Goal: Transaction & Acquisition: Book appointment/travel/reservation

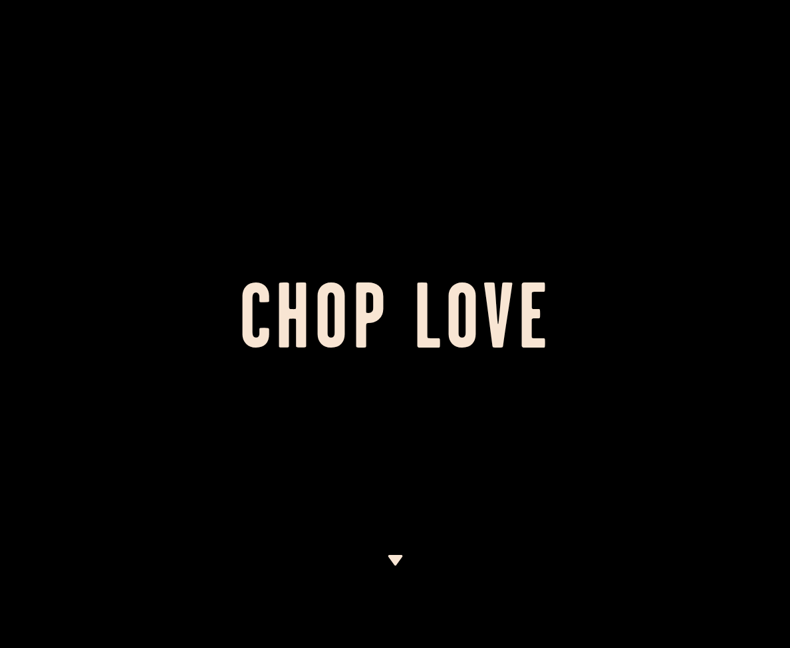
click at [782, 372] on div at bounding box center [395, 324] width 790 height 648
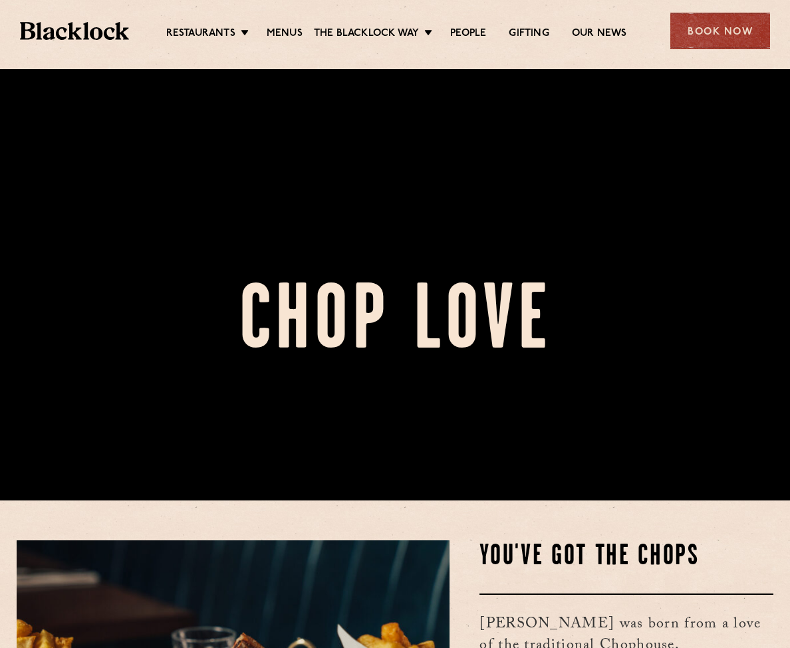
scroll to position [350, 0]
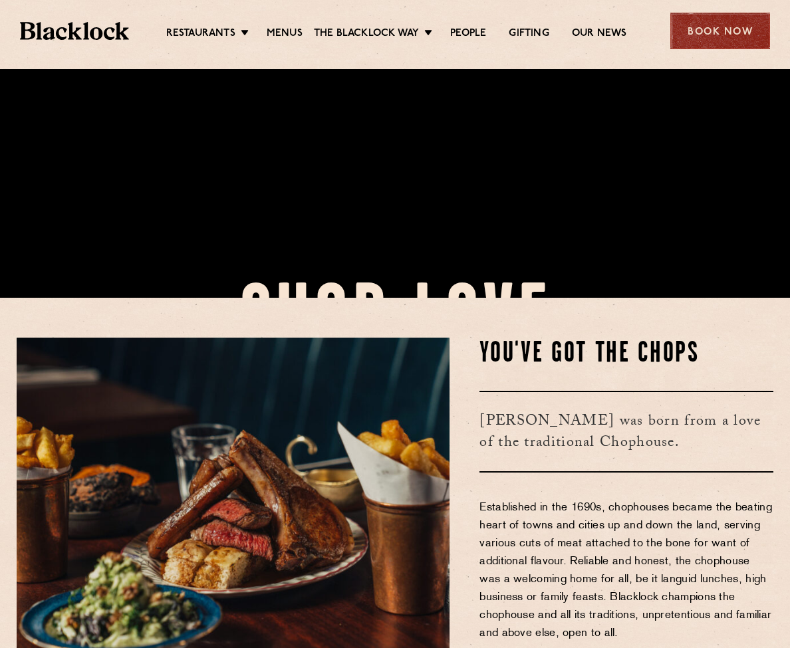
click at [733, 36] on div "Book Now" at bounding box center [720, 31] width 100 height 37
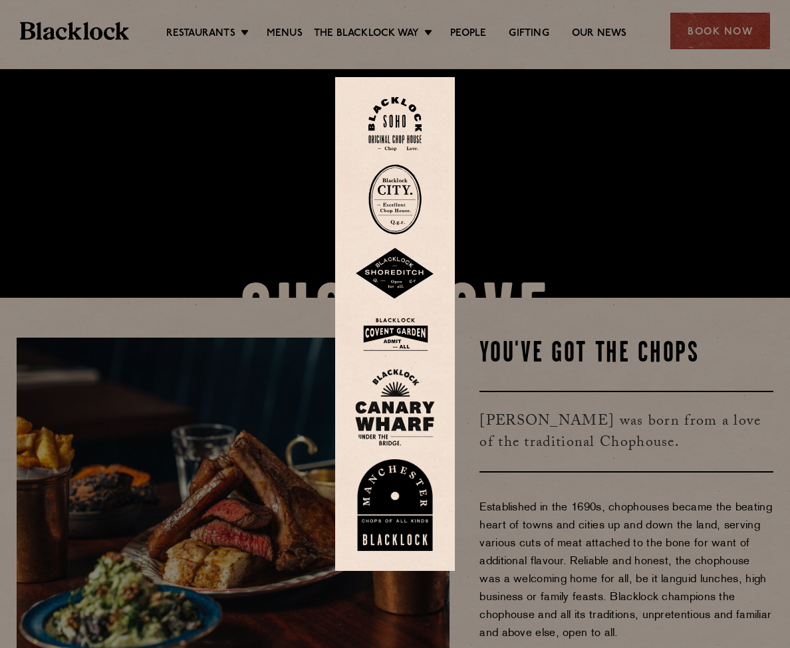
click at [529, 282] on div at bounding box center [395, 324] width 790 height 648
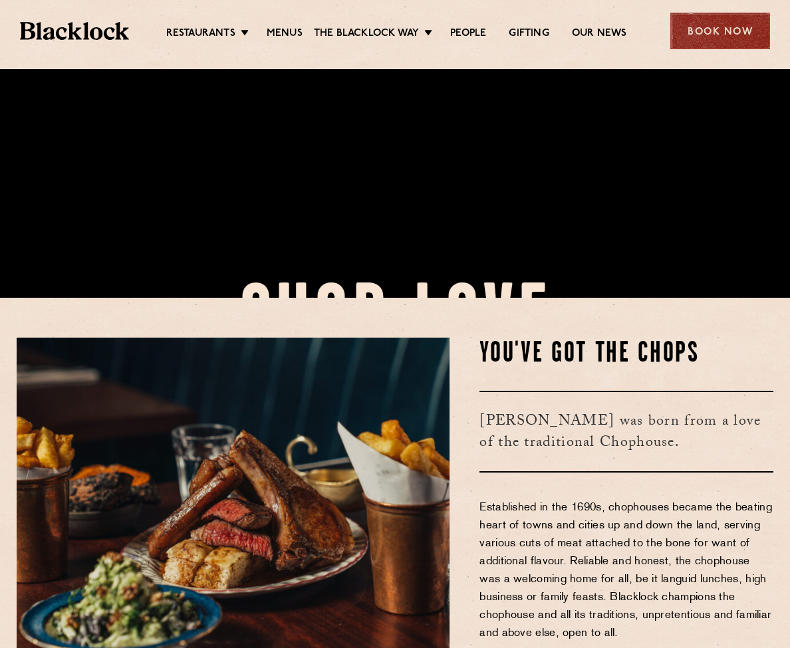
click at [737, 21] on div "Book Now" at bounding box center [720, 31] width 100 height 37
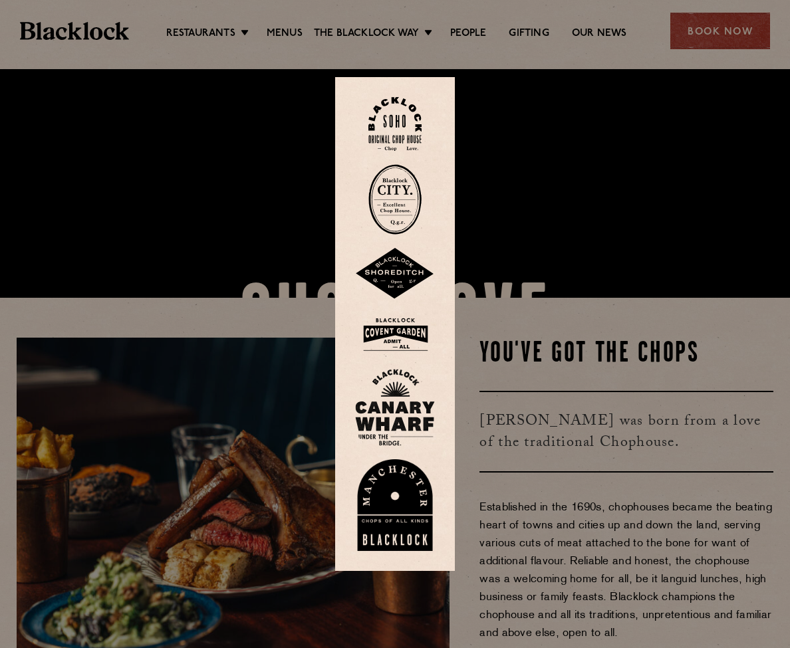
click at [404, 338] on img at bounding box center [395, 334] width 80 height 43
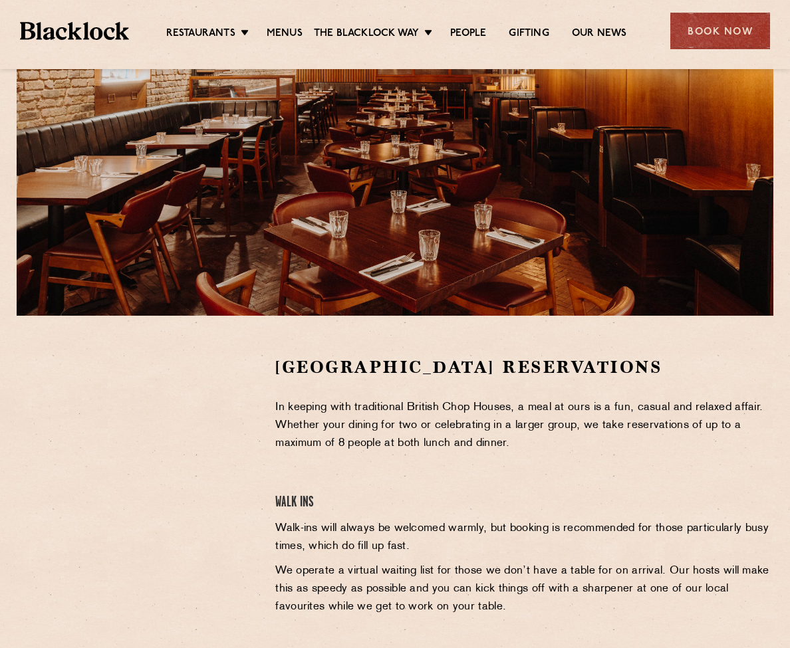
scroll to position [231, 0]
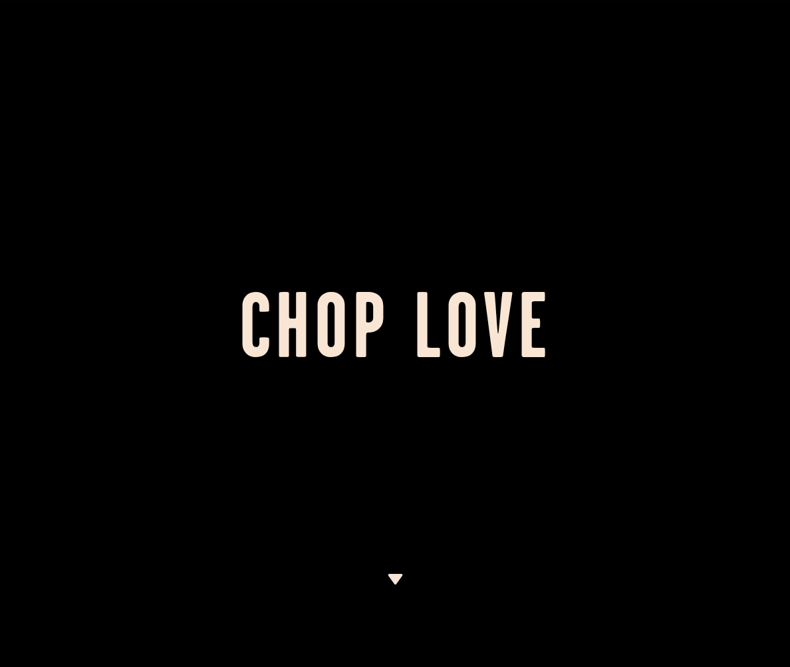
click at [522, 380] on div at bounding box center [395, 333] width 790 height 667
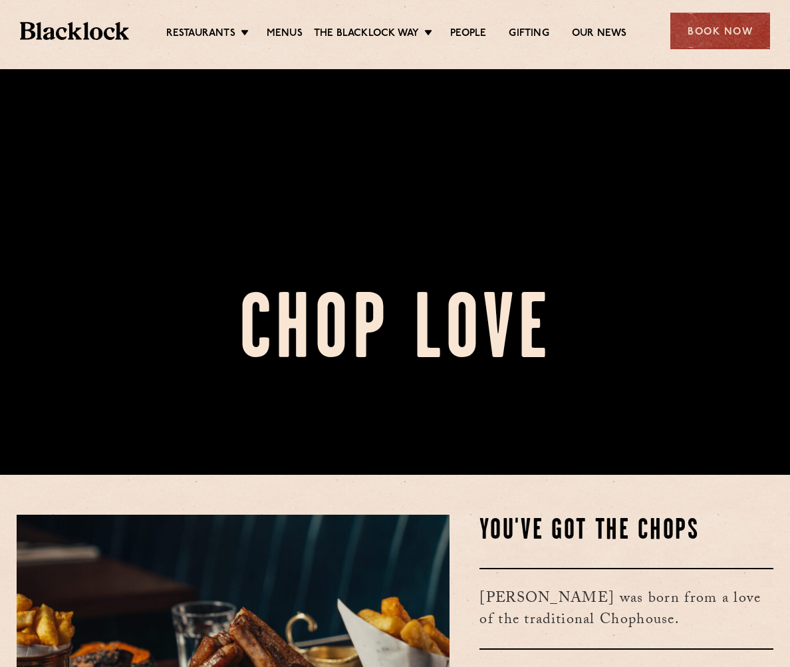
scroll to position [583, 0]
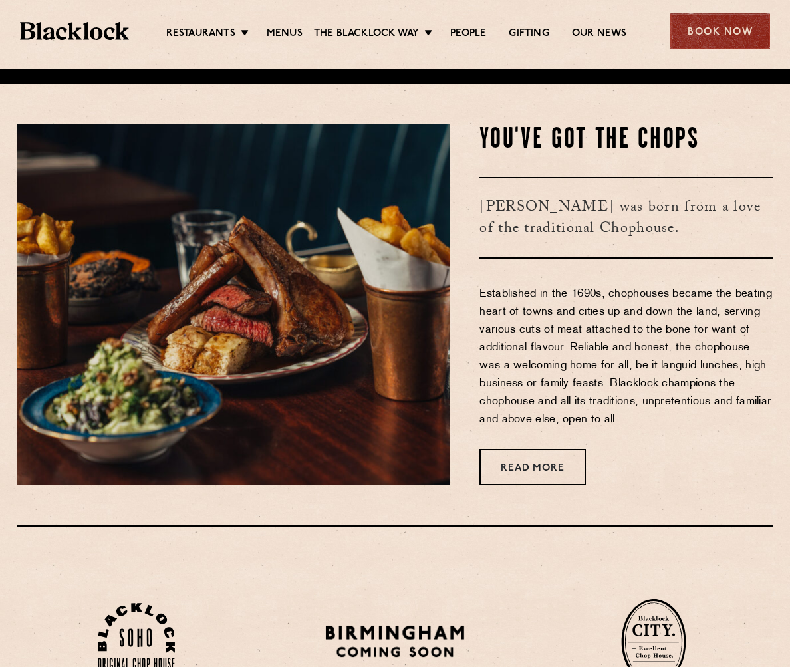
click at [688, 35] on div "Book Now" at bounding box center [720, 31] width 100 height 37
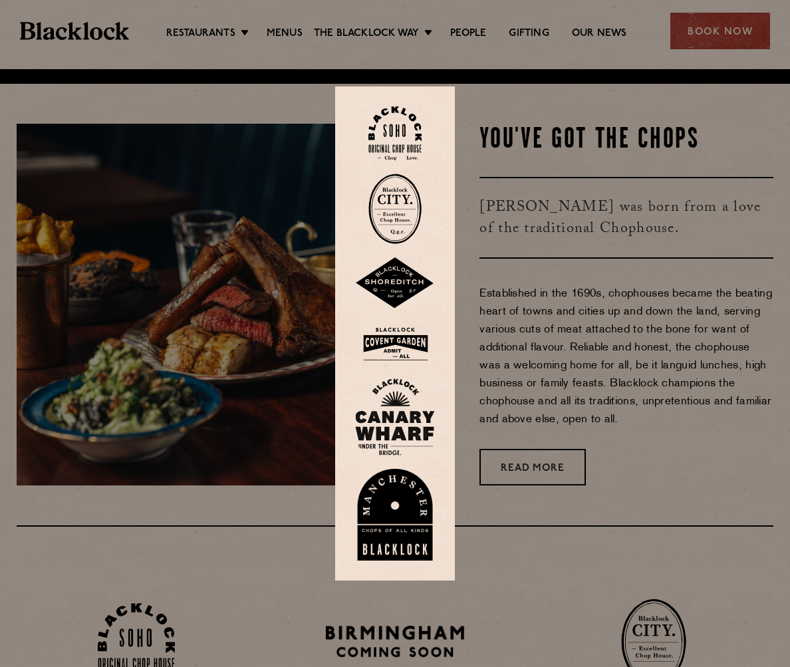
click at [396, 335] on img at bounding box center [395, 343] width 80 height 43
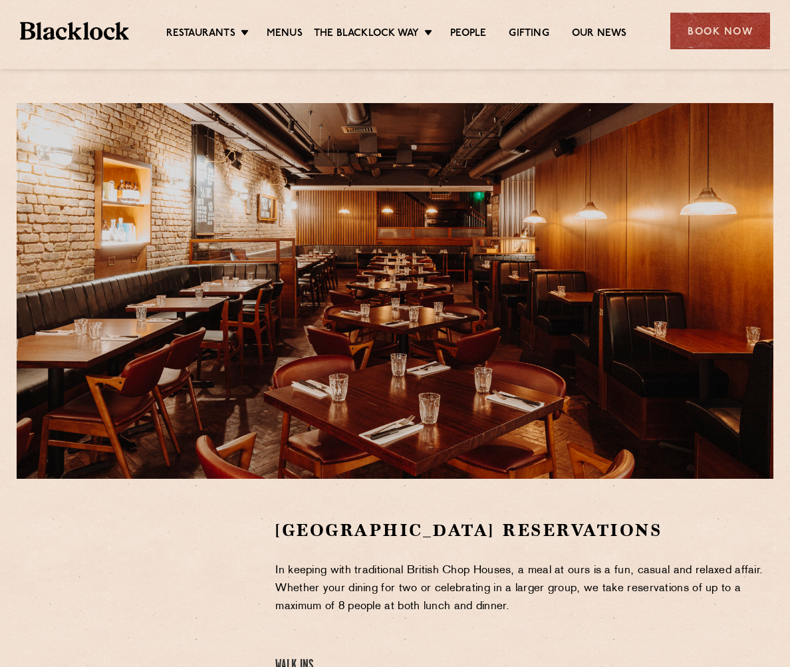
scroll to position [163, 0]
